Goal: Task Accomplishment & Management: Manage account settings

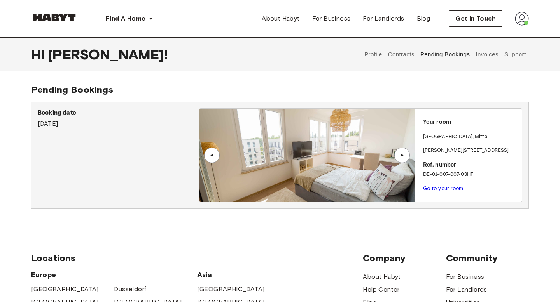
click at [517, 18] on img at bounding box center [522, 19] width 14 height 14
click at [288, 201] on img at bounding box center [306, 155] width 215 height 93
click at [477, 58] on button "Invoices" at bounding box center [487, 54] width 24 height 34
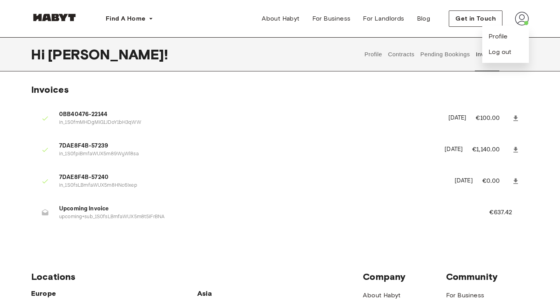
click at [404, 54] on button "Contracts" at bounding box center [401, 54] width 28 height 34
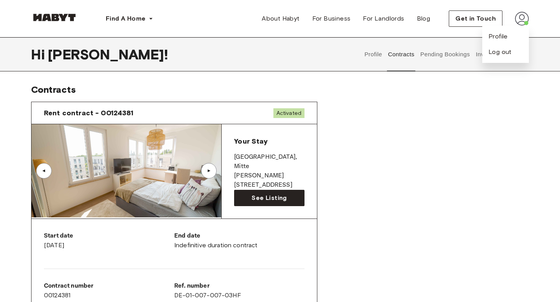
click at [211, 168] on div "▲" at bounding box center [209, 171] width 16 height 16
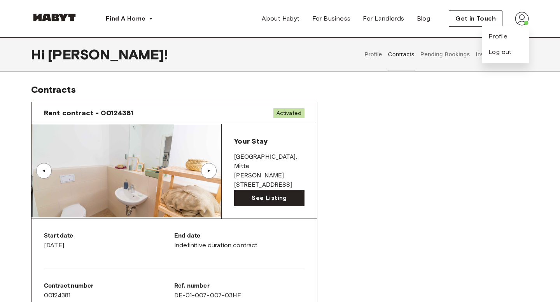
click at [211, 168] on div "▲" at bounding box center [209, 171] width 16 height 16
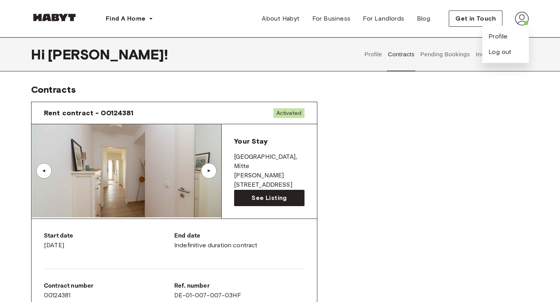
click at [373, 56] on button "Profile" at bounding box center [373, 54] width 20 height 34
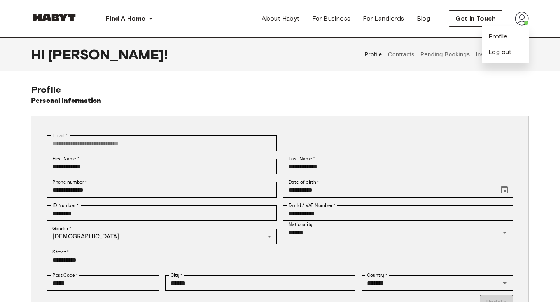
click at [435, 55] on button "Pending Bookings" at bounding box center [445, 54] width 52 height 34
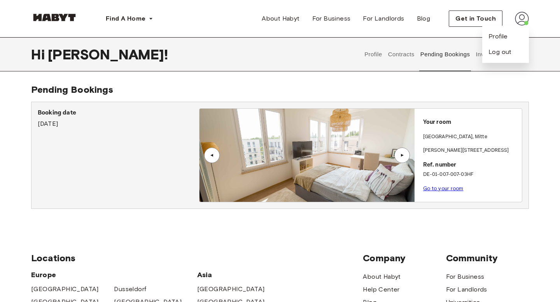
click at [474, 58] on div "Profile Contracts Pending Bookings Invoices Support" at bounding box center [445, 54] width 167 height 34
click at [477, 57] on button "Invoices" at bounding box center [487, 54] width 24 height 34
